Goal: Transaction & Acquisition: Purchase product/service

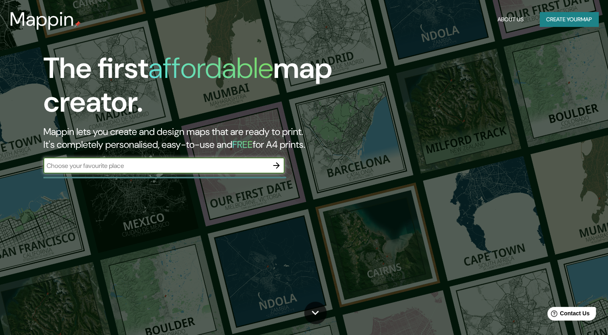
click at [232, 169] on input "text" at bounding box center [155, 165] width 225 height 9
type input "[GEOGRAPHIC_DATA]"
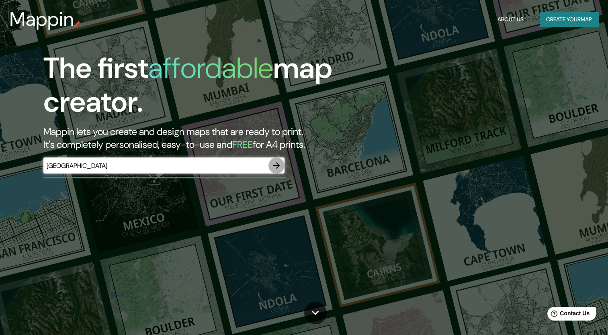
click at [279, 163] on icon "button" at bounding box center [277, 166] width 10 height 10
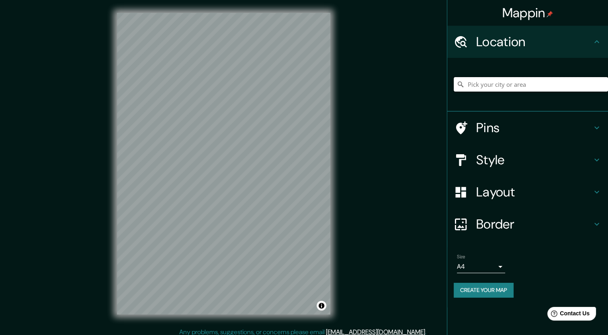
click at [471, 86] on input "Pick your city or area" at bounding box center [530, 84] width 154 height 14
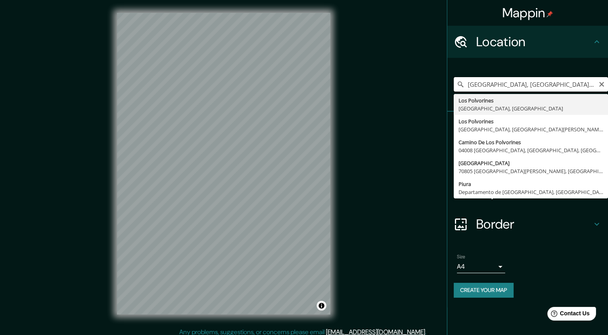
click at [604, 82] on input "[GEOGRAPHIC_DATA], [GEOGRAPHIC_DATA], [GEOGRAPHIC_DATA]" at bounding box center [530, 84] width 154 height 14
type input "[GEOGRAPHIC_DATA], [GEOGRAPHIC_DATA], [GEOGRAPHIC_DATA]"
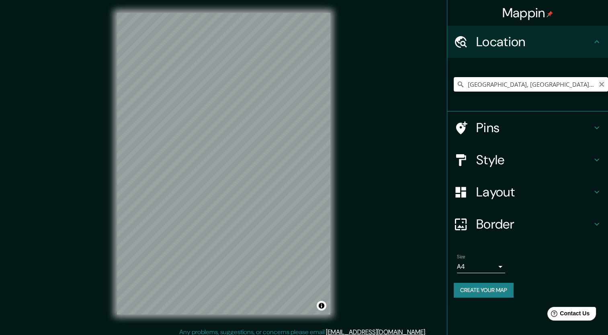
click at [602, 81] on icon "Clear" at bounding box center [601, 84] width 6 height 6
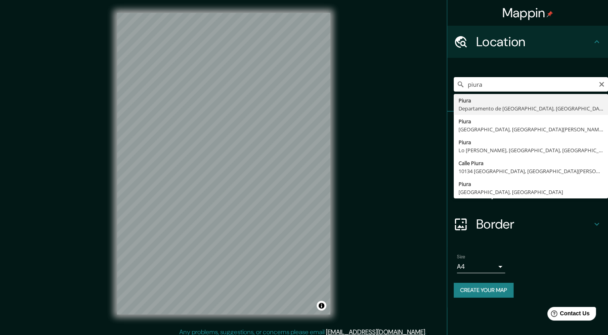
type input "Piura, [GEOGRAPHIC_DATA], [GEOGRAPHIC_DATA]"
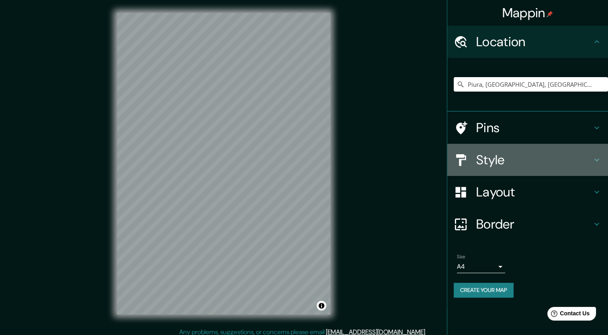
click at [490, 152] on h4 "Style" at bounding box center [534, 160] width 116 height 16
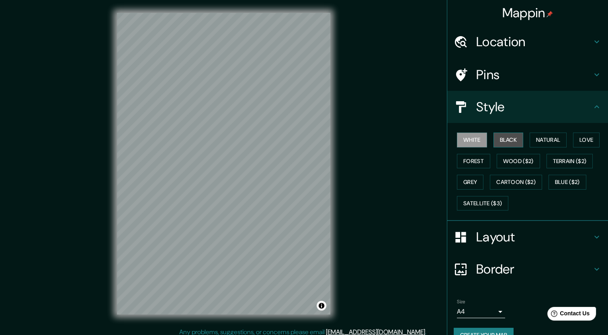
click at [501, 134] on button "Black" at bounding box center [508, 140] width 30 height 15
click at [470, 138] on button "White" at bounding box center [472, 140] width 30 height 15
click at [521, 145] on div "White Black Natural Love Forest Wood ($2) Terrain ($2) Grey Cartoon ($2) Blue (…" at bounding box center [530, 171] width 154 height 84
click at [510, 138] on button "Black" at bounding box center [508, 140] width 30 height 15
click at [534, 139] on button "Natural" at bounding box center [547, 140] width 37 height 15
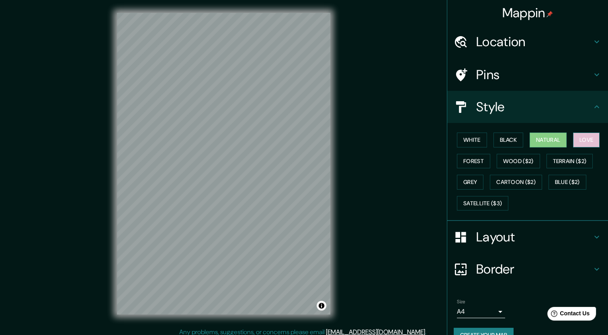
click at [574, 139] on button "Love" at bounding box center [586, 140] width 27 height 15
click at [458, 161] on button "Forest" at bounding box center [473, 161] width 33 height 15
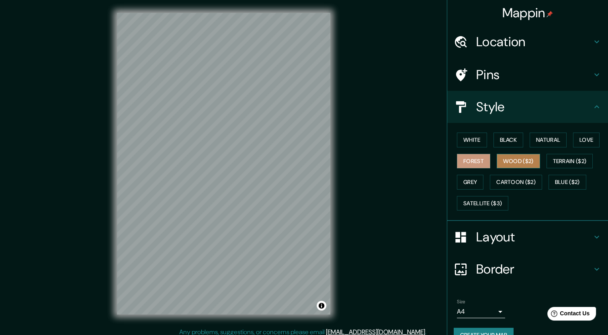
click at [504, 159] on button "Wood ($2)" at bounding box center [517, 161] width 43 height 15
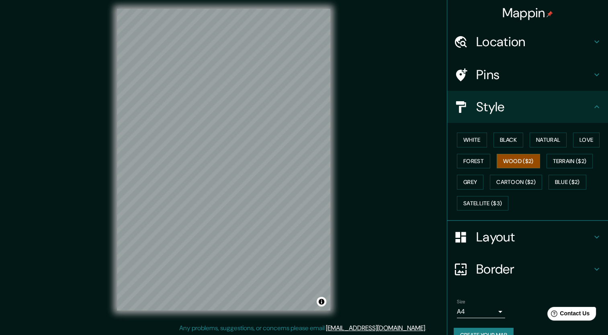
scroll to position [5, 0]
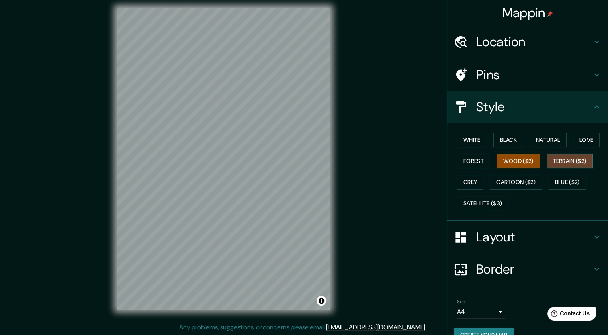
click at [546, 157] on button "Terrain ($2)" at bounding box center [569, 161] width 47 height 15
click at [464, 181] on button "Grey" at bounding box center [470, 182] width 27 height 15
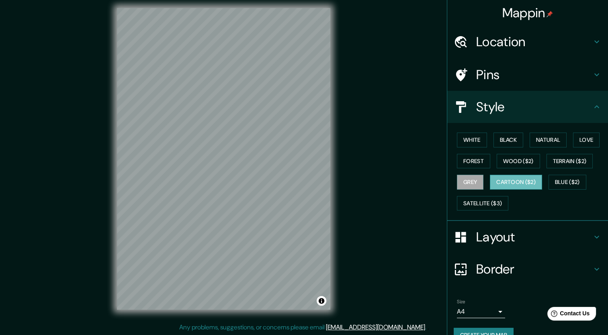
click at [519, 180] on button "Cartoon ($2)" at bounding box center [516, 182] width 52 height 15
click at [570, 184] on button "Blue ($2)" at bounding box center [567, 182] width 38 height 15
click at [515, 184] on button "Cartoon ($2)" at bounding box center [516, 182] width 52 height 15
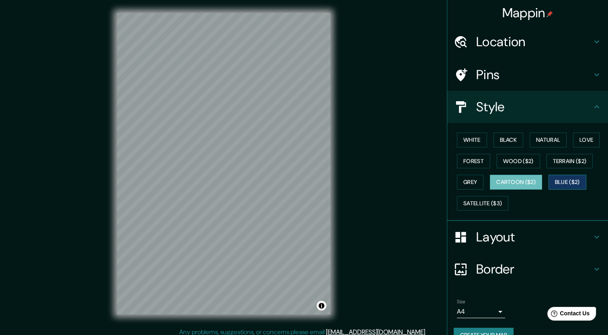
click at [559, 186] on button "Blue ($2)" at bounding box center [567, 182] width 38 height 15
click at [492, 196] on button "Satellite ($3)" at bounding box center [482, 203] width 51 height 15
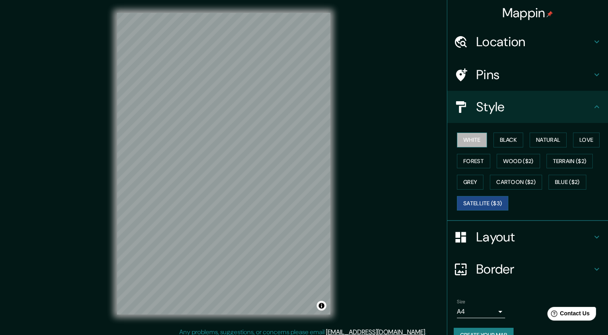
click at [469, 137] on button "White" at bounding box center [472, 140] width 30 height 15
